Goal: Information Seeking & Learning: Learn about a topic

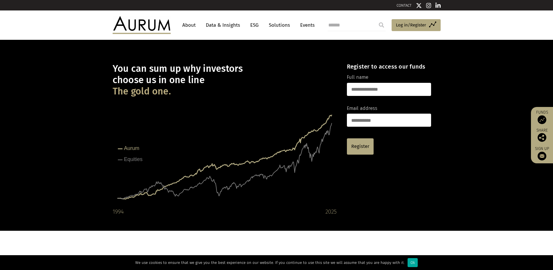
click at [225, 26] on link "Data & Insights" at bounding box center [223, 25] width 40 height 11
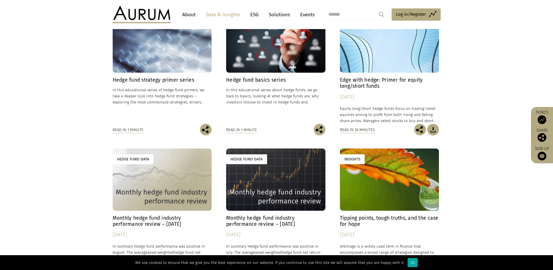
scroll to position [232, 0]
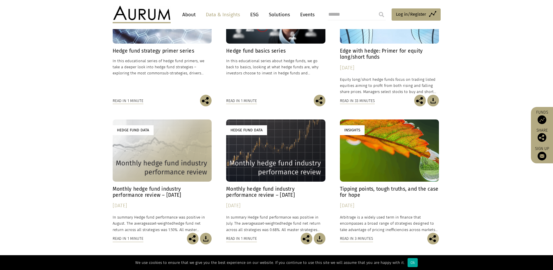
click at [162, 189] on h4 "Monthly hedge fund industry performance review – [DATE]" at bounding box center [162, 192] width 99 height 12
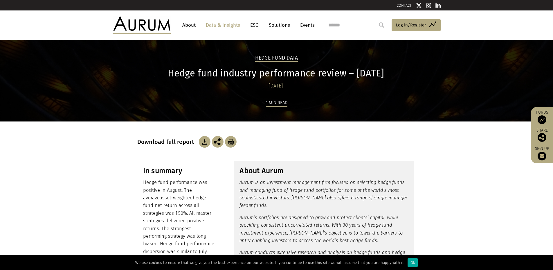
click at [276, 59] on h2 "Hedge Fund Data" at bounding box center [276, 58] width 43 height 7
click at [225, 26] on link "Data & Insights" at bounding box center [223, 25] width 40 height 11
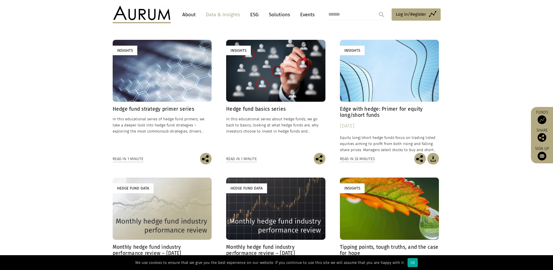
scroll to position [203, 0]
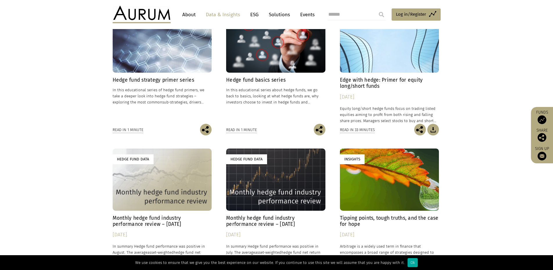
click at [365, 83] on h4 "Edge with hedge: Primer for equity long/short funds" at bounding box center [389, 83] width 99 height 12
click at [254, 220] on h4 "Monthly hedge fund industry performance review – July 2025" at bounding box center [275, 221] width 99 height 12
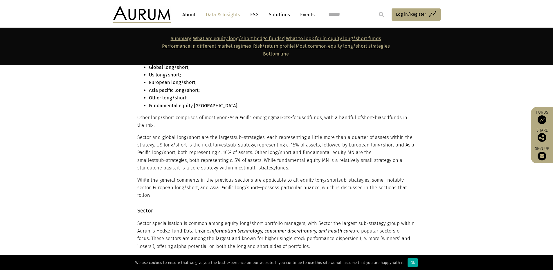
scroll to position [4035, 0]
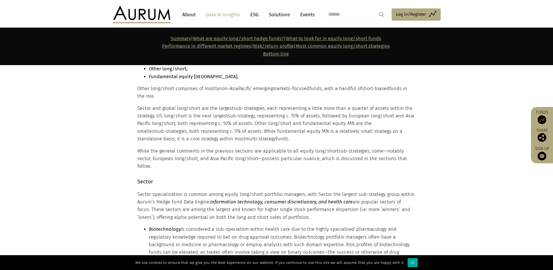
click at [335, 225] on li "Biotechnology is considered a sub-specialism within health care due to the high…" at bounding box center [282, 248] width 266 height 46
click at [275, 225] on li "Biotechnology is considered a sub-specialism within health care due to the high…" at bounding box center [282, 248] width 266 height 46
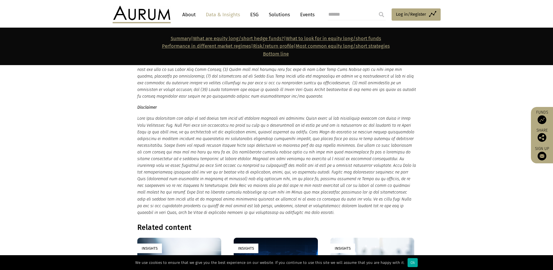
scroll to position [5545, 0]
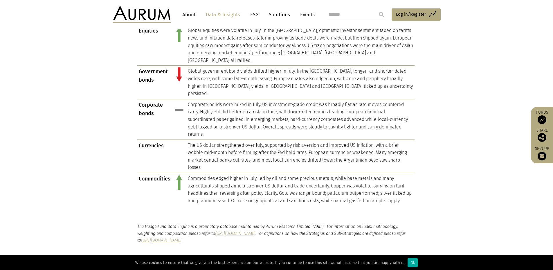
scroll to position [552, 0]
